Goal: Browse casually: Explore the website without a specific task or goal

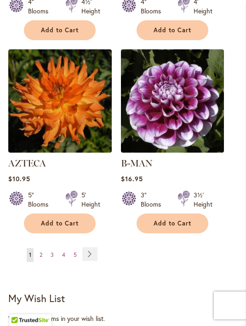
scroll to position [1702, 0]
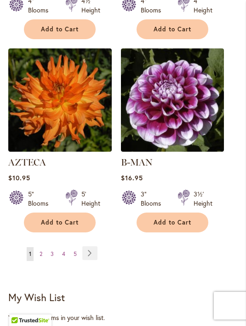
click at [95, 246] on link "Page Next" at bounding box center [89, 253] width 15 height 14
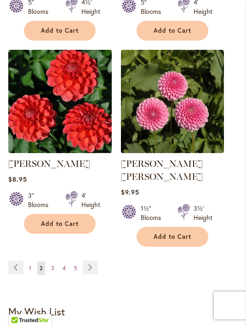
scroll to position [1688, 0]
click at [90, 260] on link "Page Next" at bounding box center [90, 267] width 15 height 14
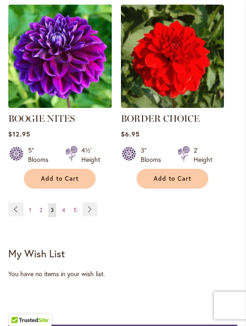
scroll to position [1733, 0]
click at [93, 215] on link "Page Next" at bounding box center [89, 209] width 15 height 14
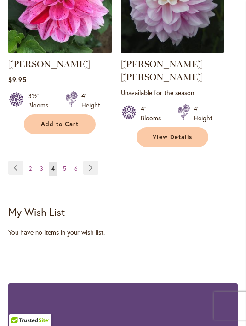
scroll to position [1801, 0]
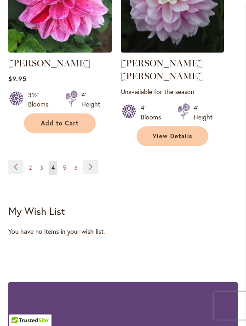
click at [91, 161] on link "Page Next" at bounding box center [90, 167] width 15 height 14
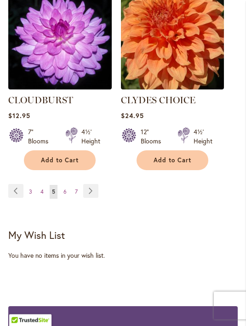
scroll to position [1791, 0]
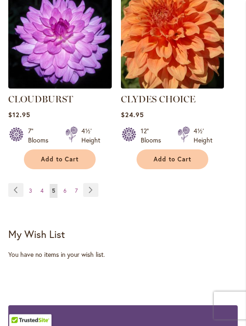
click at [91, 183] on link "Page Next" at bounding box center [90, 190] width 15 height 14
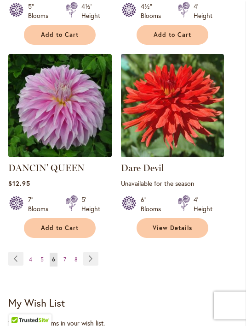
scroll to position [1732, 0]
click at [98, 251] on link "Page Next" at bounding box center [90, 258] width 15 height 14
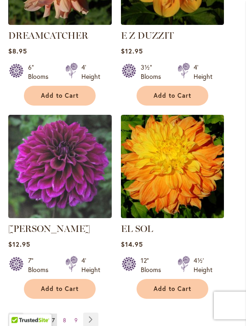
scroll to position [1650, 0]
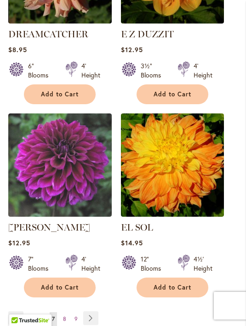
click at [93, 311] on link "Page Next" at bounding box center [90, 318] width 15 height 14
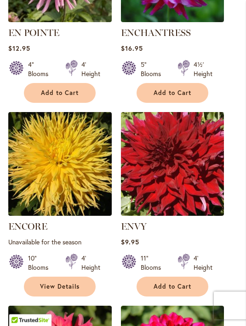
scroll to position [660, 0]
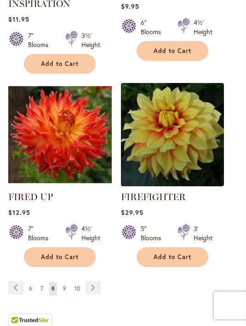
scroll to position [1700, 0]
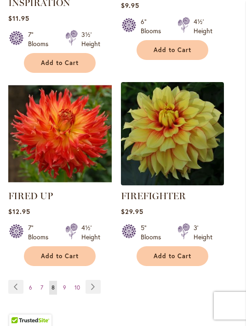
click at [93, 288] on link "Page Next" at bounding box center [93, 287] width 15 height 14
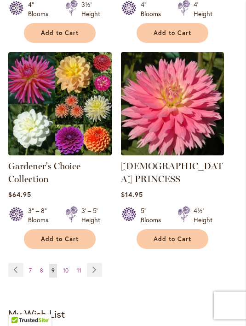
scroll to position [1725, 0]
click at [96, 262] on link "Page Next" at bounding box center [94, 269] width 15 height 14
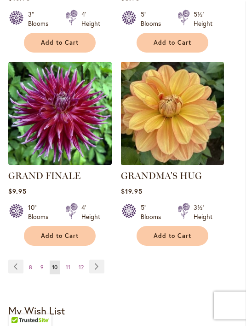
scroll to position [1689, 0]
click at [99, 259] on link "Page Next" at bounding box center [96, 266] width 15 height 14
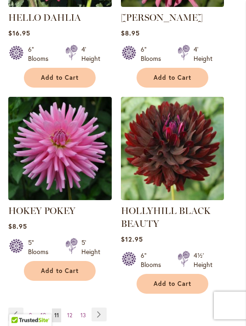
scroll to position [1690, 0]
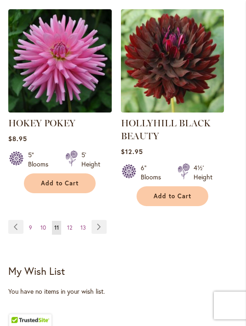
scroll to position [1777, 0]
click at [96, 220] on link "Page Next" at bounding box center [99, 227] width 15 height 14
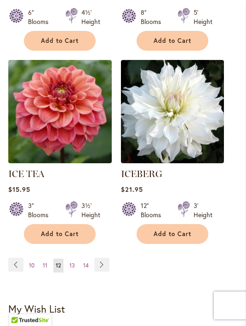
scroll to position [1692, 0]
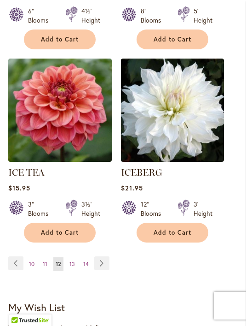
click at [107, 256] on link "Page Next" at bounding box center [101, 263] width 15 height 14
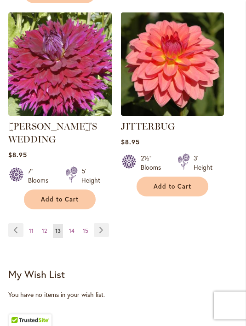
scroll to position [1761, 0]
click at [109, 223] on link "Page Next" at bounding box center [101, 230] width 15 height 14
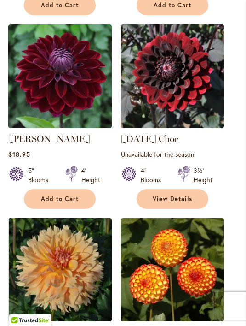
scroll to position [747, 0]
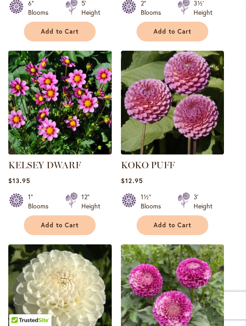
scroll to position [1108, 0]
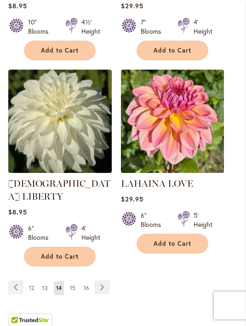
scroll to position [1671, 0]
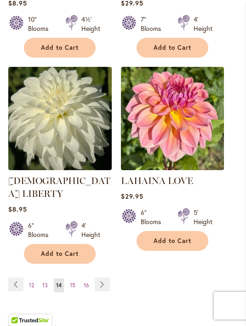
click at [105, 277] on link "Page Next" at bounding box center [102, 284] width 15 height 14
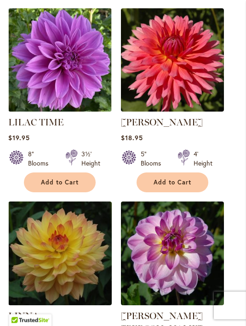
scroll to position [970, 0]
